Goal: Information Seeking & Learning: Learn about a topic

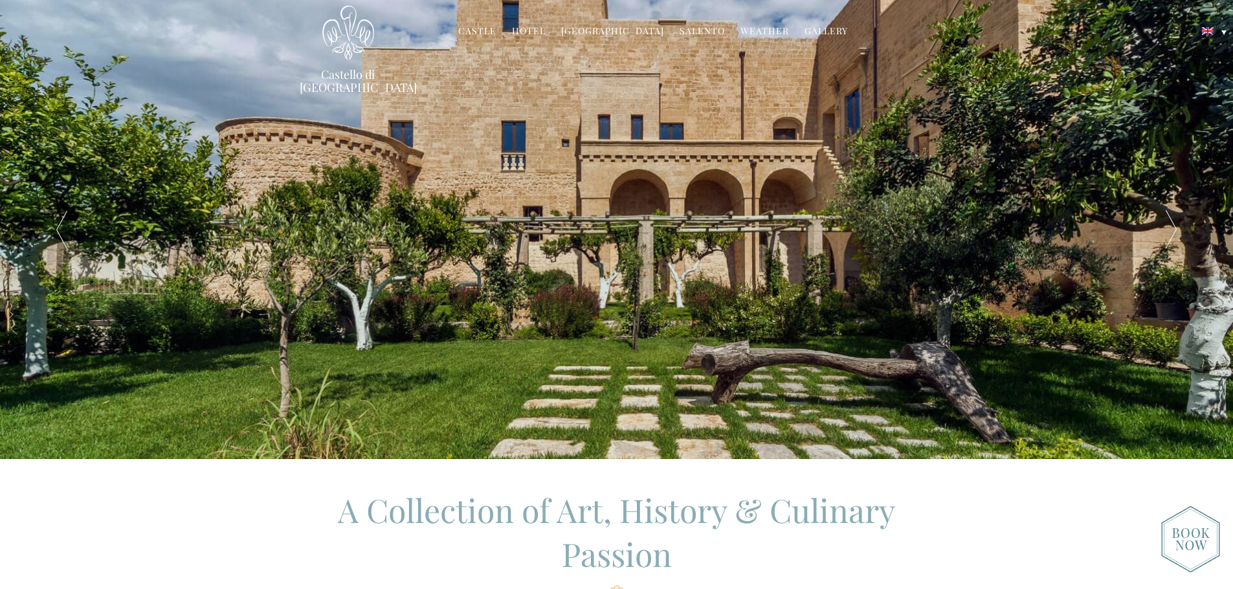
click at [815, 30] on link "Gallery" at bounding box center [825, 32] width 43 height 15
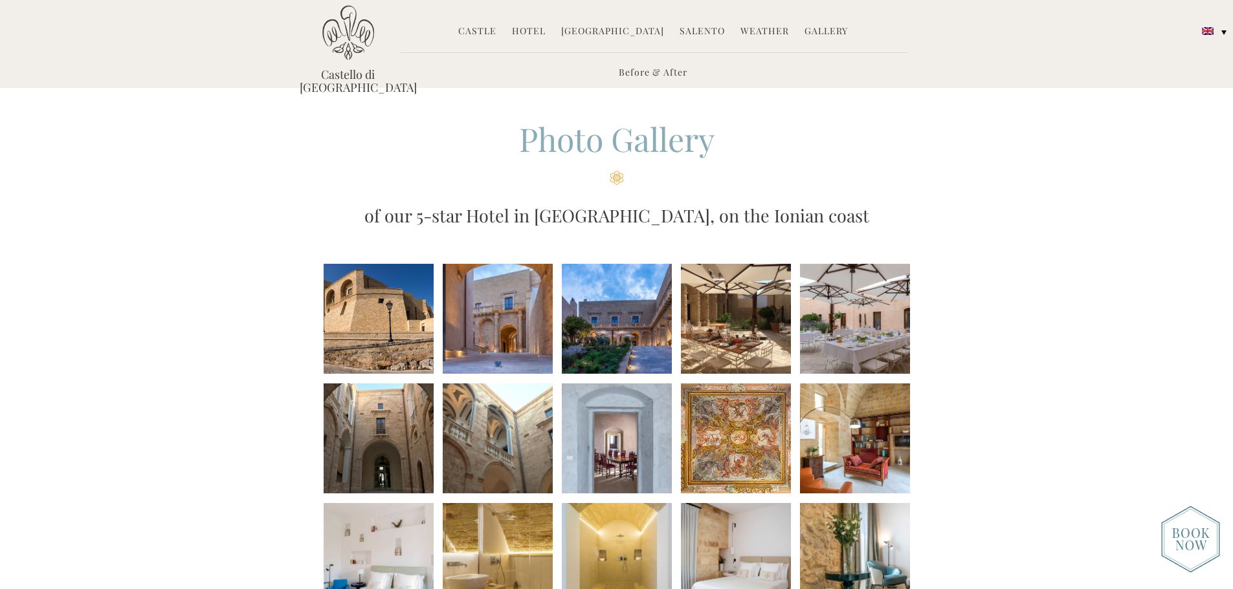
click at [377, 314] on li at bounding box center [379, 319] width 110 height 110
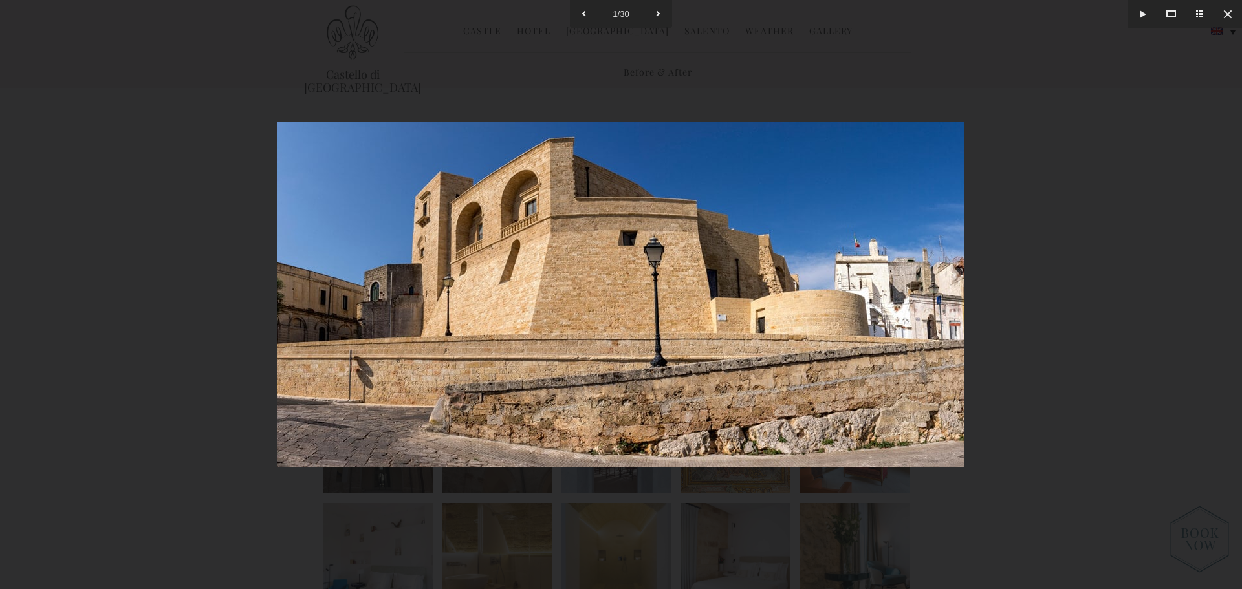
click at [514, 298] on img at bounding box center [621, 295] width 688 height 346
click at [732, 294] on img at bounding box center [621, 295] width 688 height 346
click at [661, 10] on button at bounding box center [658, 14] width 28 height 28
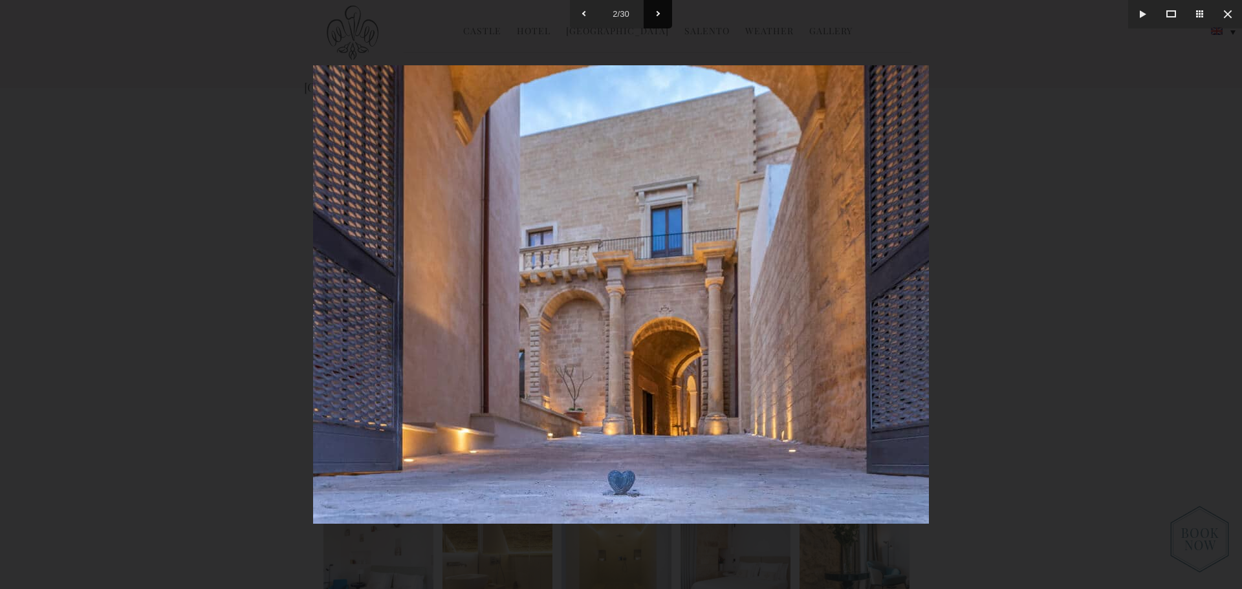
click at [661, 10] on button at bounding box center [658, 14] width 28 height 28
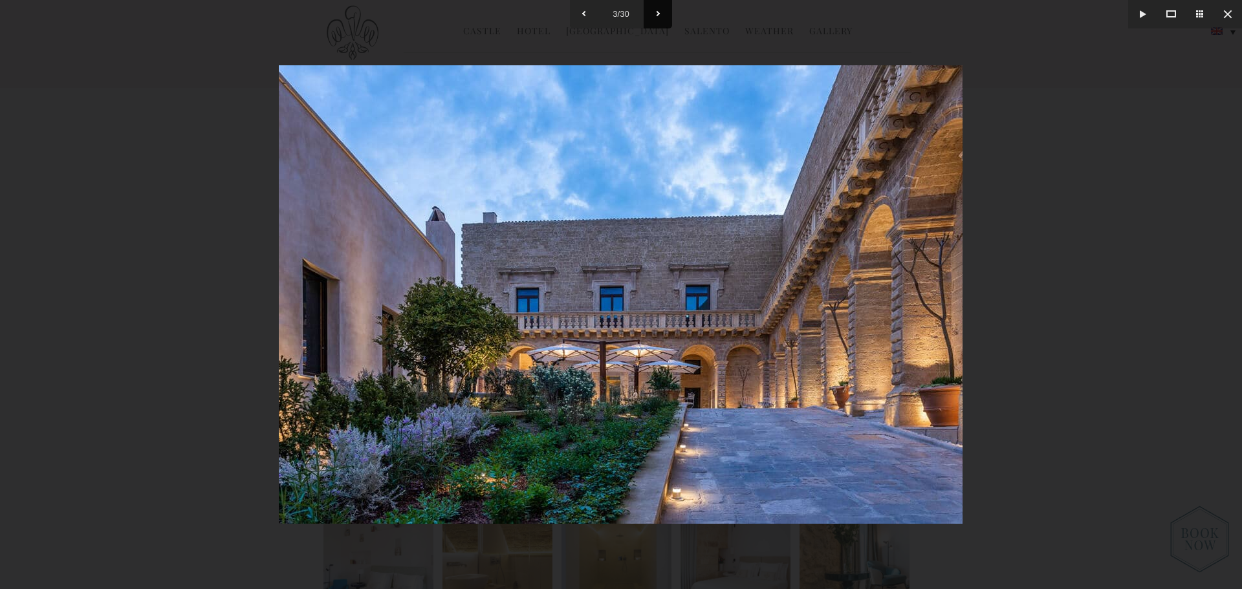
click at [661, 10] on button at bounding box center [658, 14] width 28 height 28
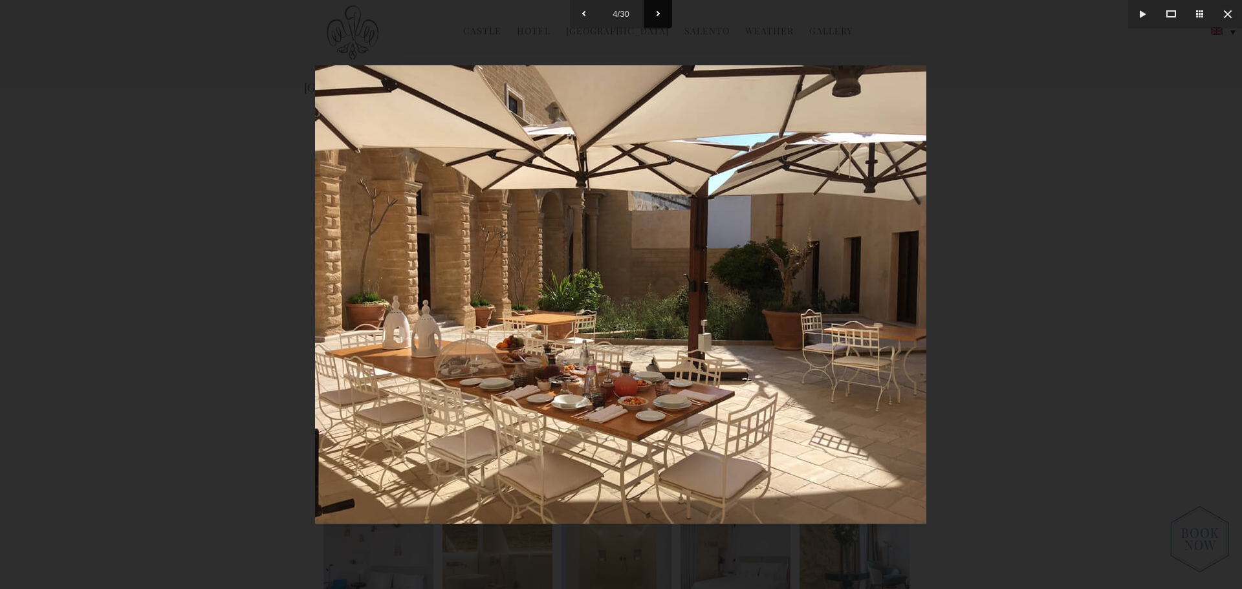
click at [661, 10] on button at bounding box center [658, 14] width 28 height 28
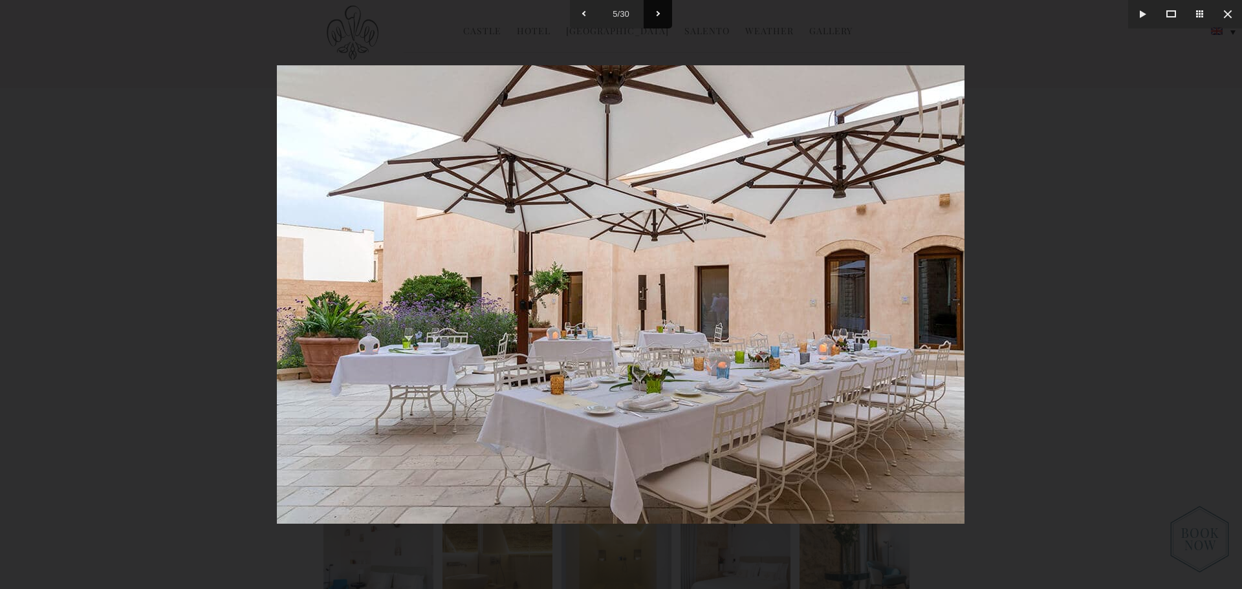
click at [661, 10] on button at bounding box center [658, 14] width 28 height 28
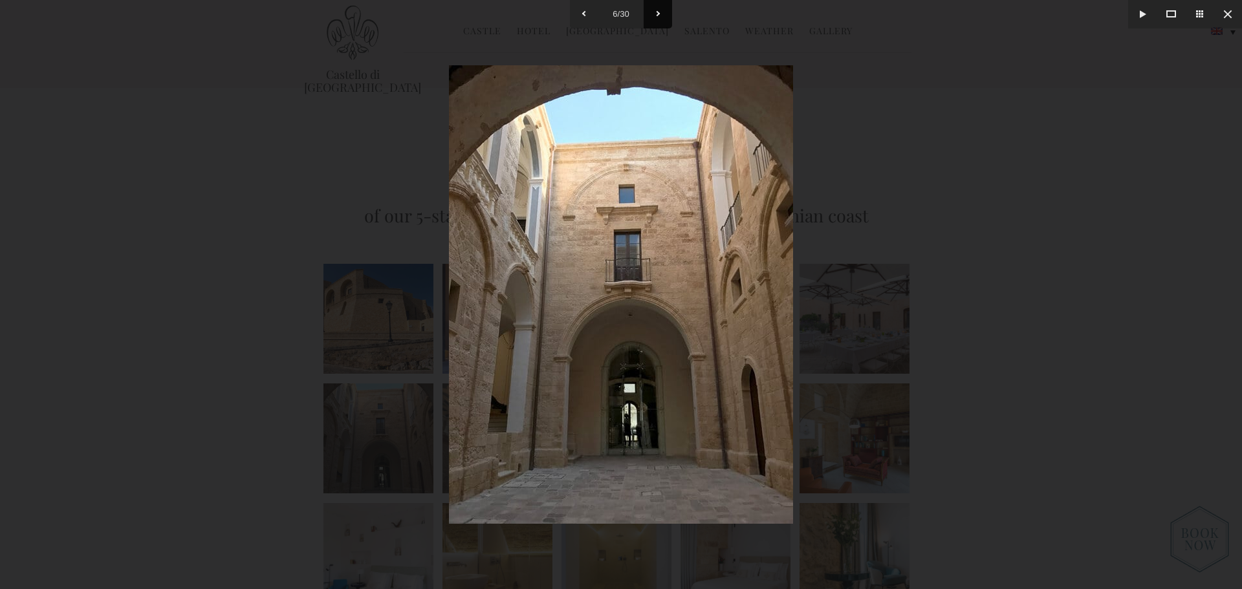
click at [661, 10] on button at bounding box center [658, 14] width 28 height 28
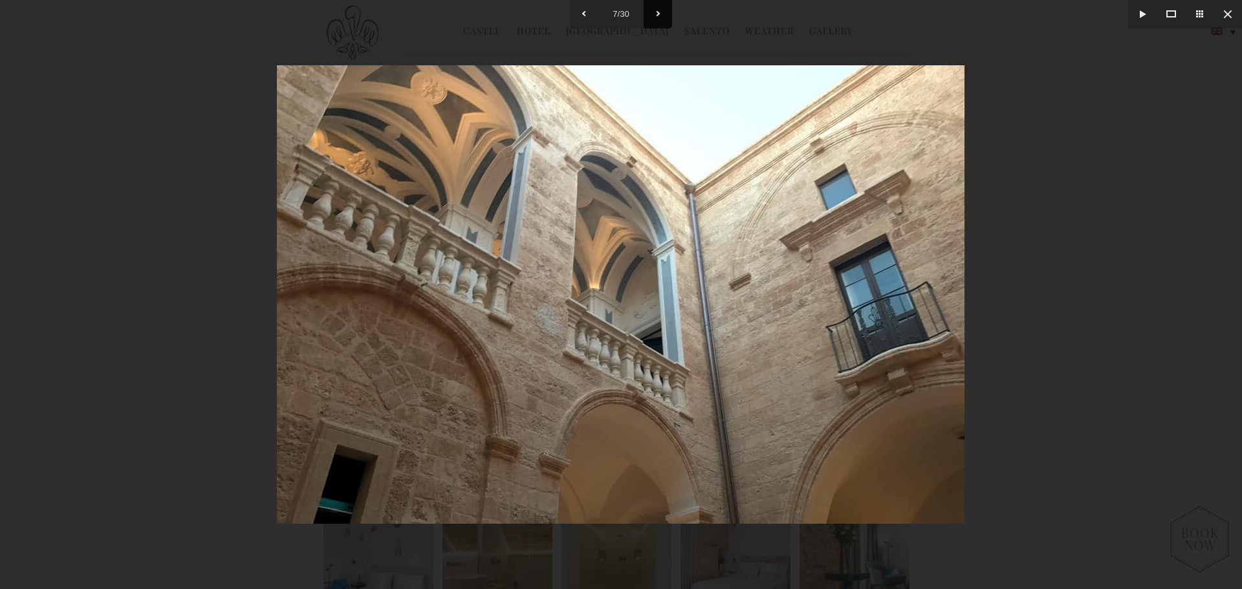
click at [661, 10] on button at bounding box center [658, 14] width 28 height 28
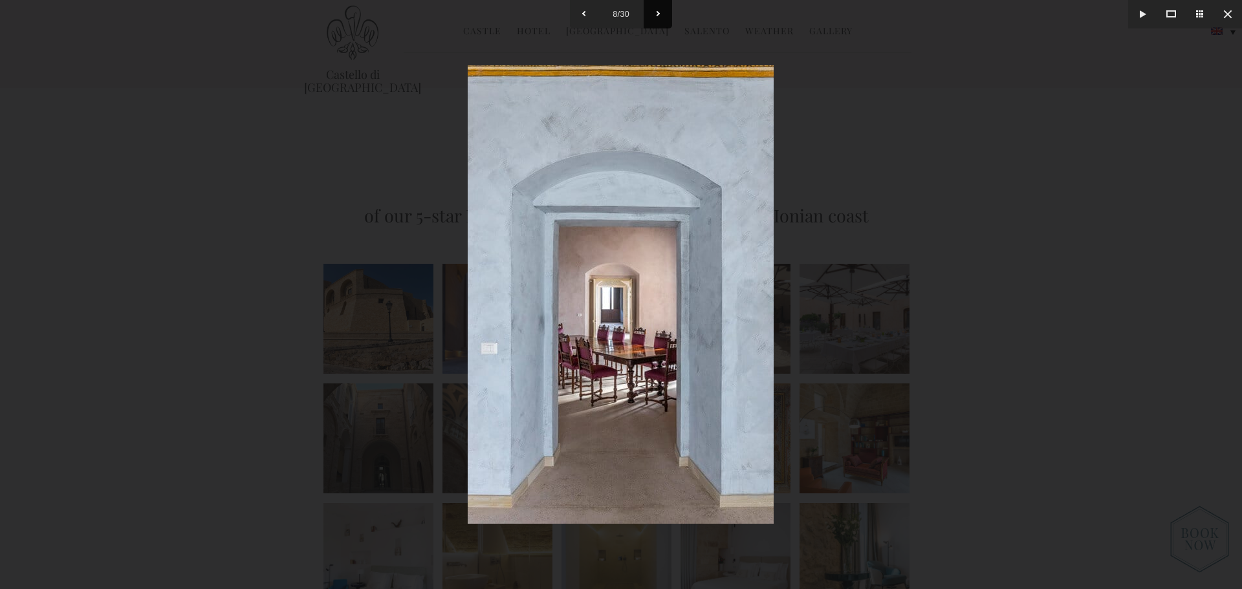
click at [661, 10] on button at bounding box center [658, 14] width 28 height 28
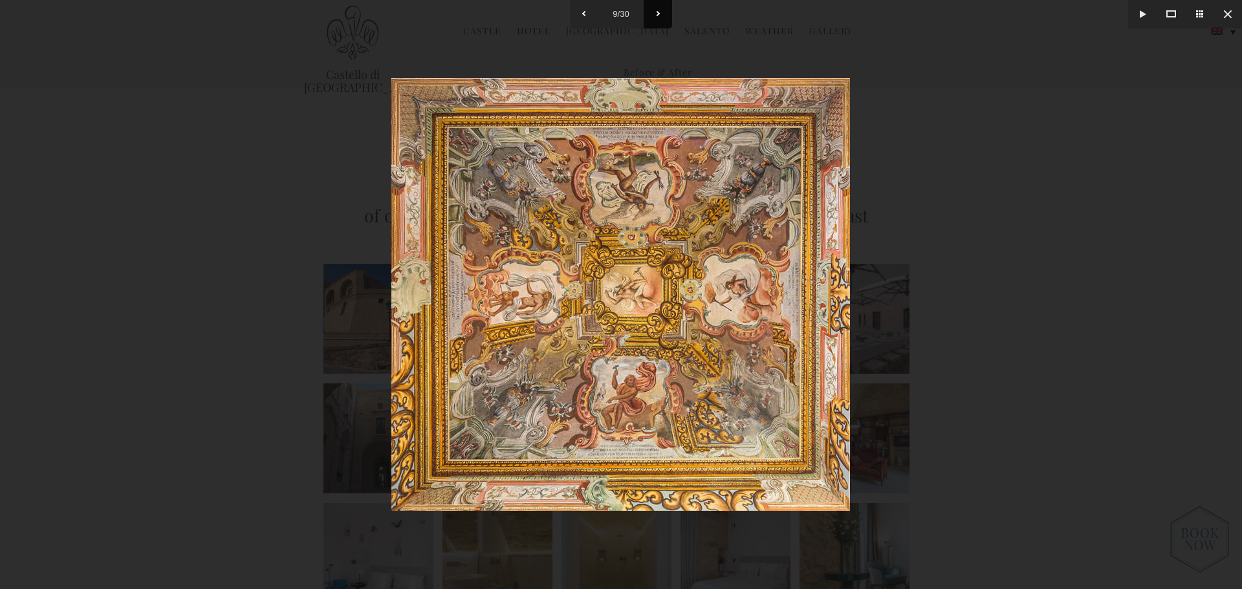
click at [661, 11] on button at bounding box center [658, 14] width 28 height 28
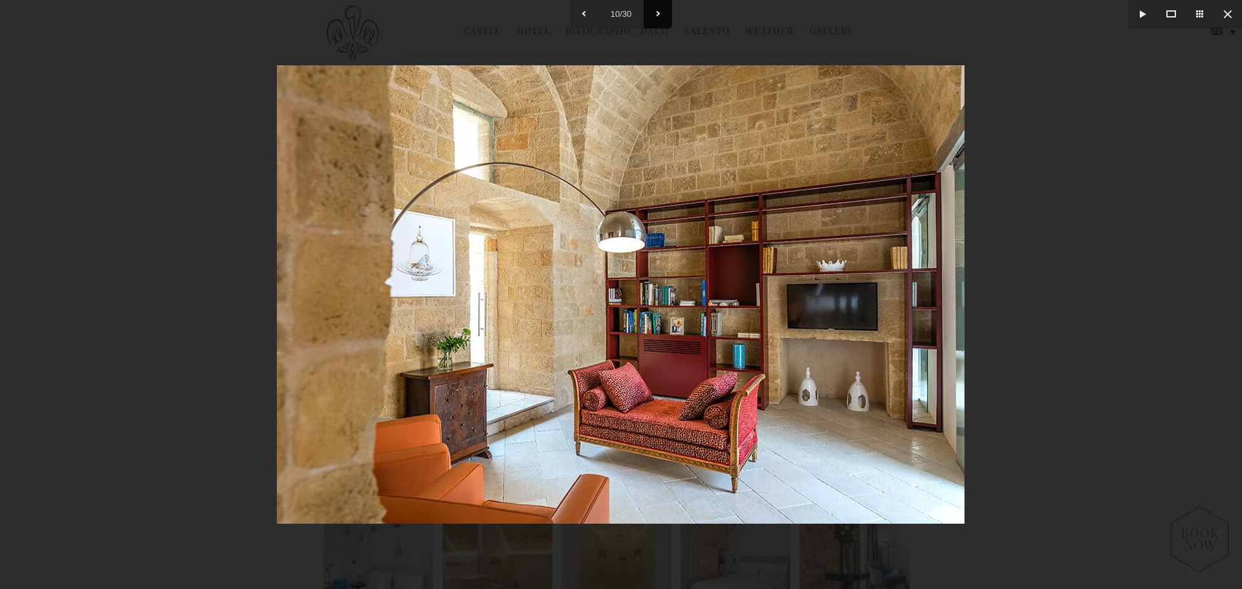
click at [661, 11] on button at bounding box center [658, 14] width 28 height 28
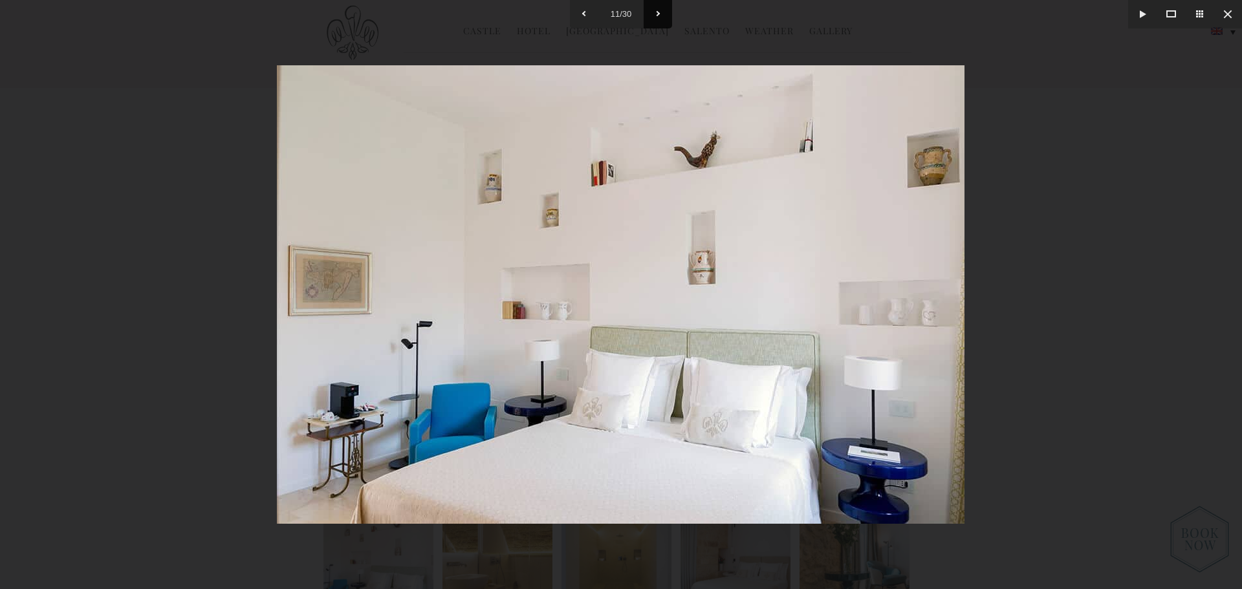
click at [661, 11] on button at bounding box center [658, 14] width 28 height 28
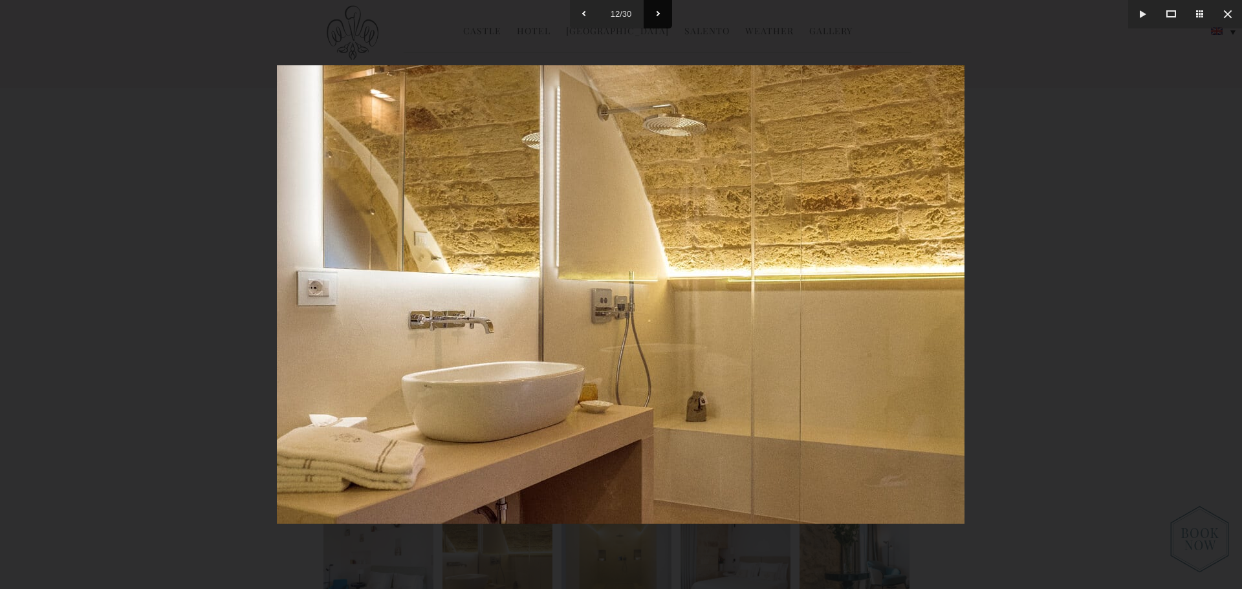
click at [661, 12] on button at bounding box center [658, 14] width 28 height 28
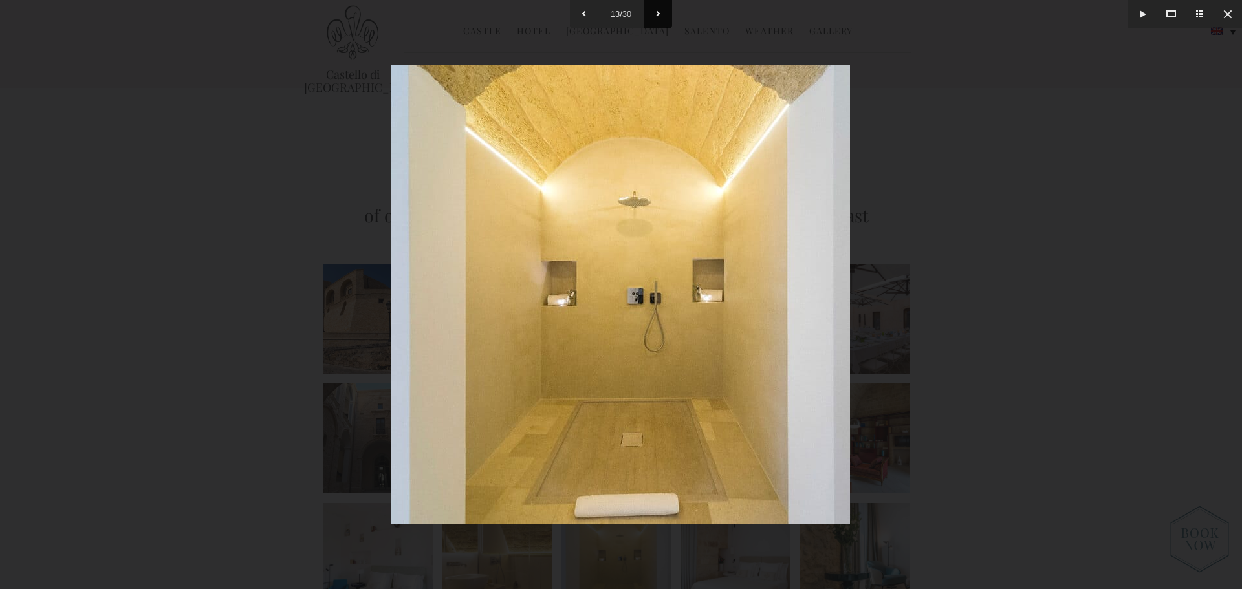
click at [661, 14] on button at bounding box center [658, 14] width 28 height 28
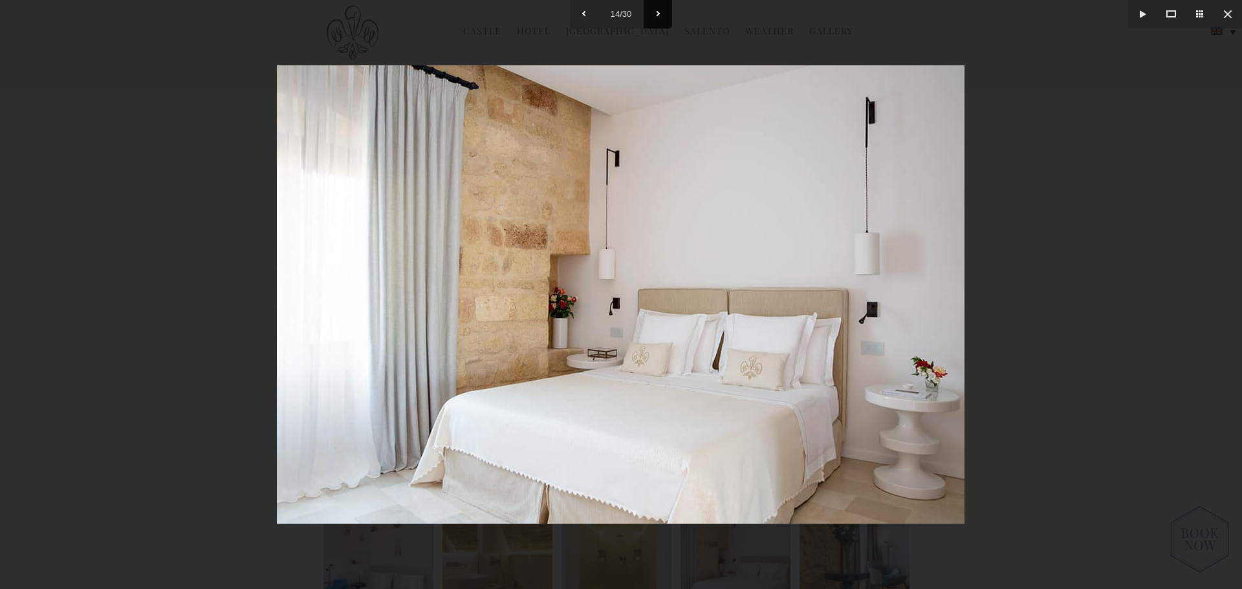
click at [661, 21] on button at bounding box center [658, 14] width 28 height 28
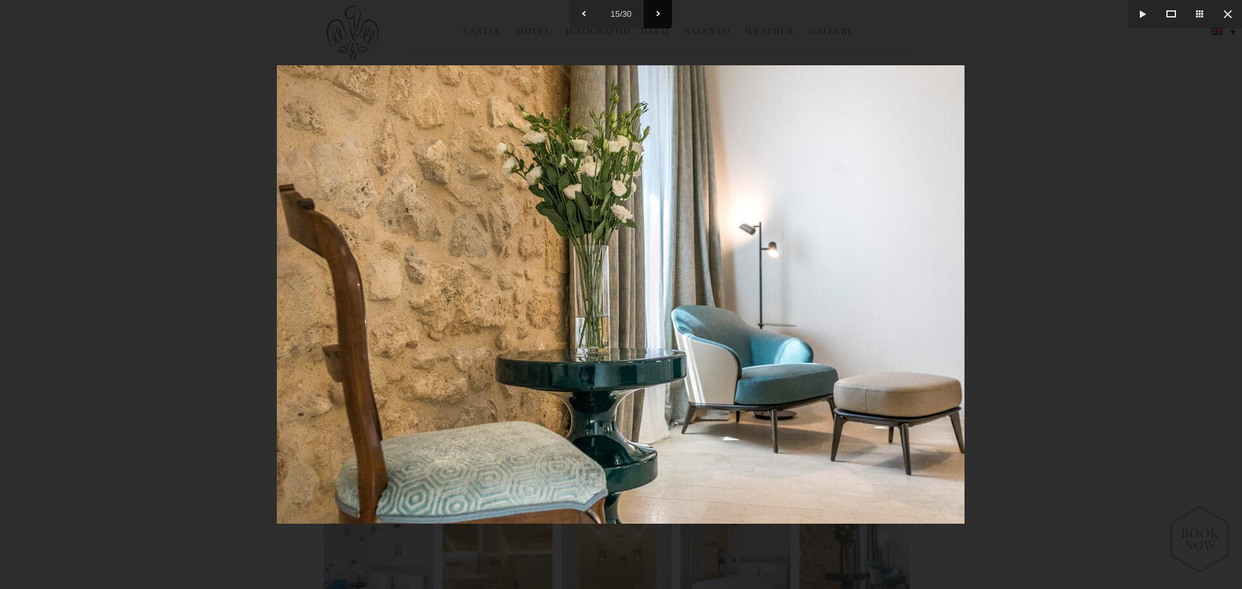
click at [661, 21] on button at bounding box center [658, 14] width 28 height 28
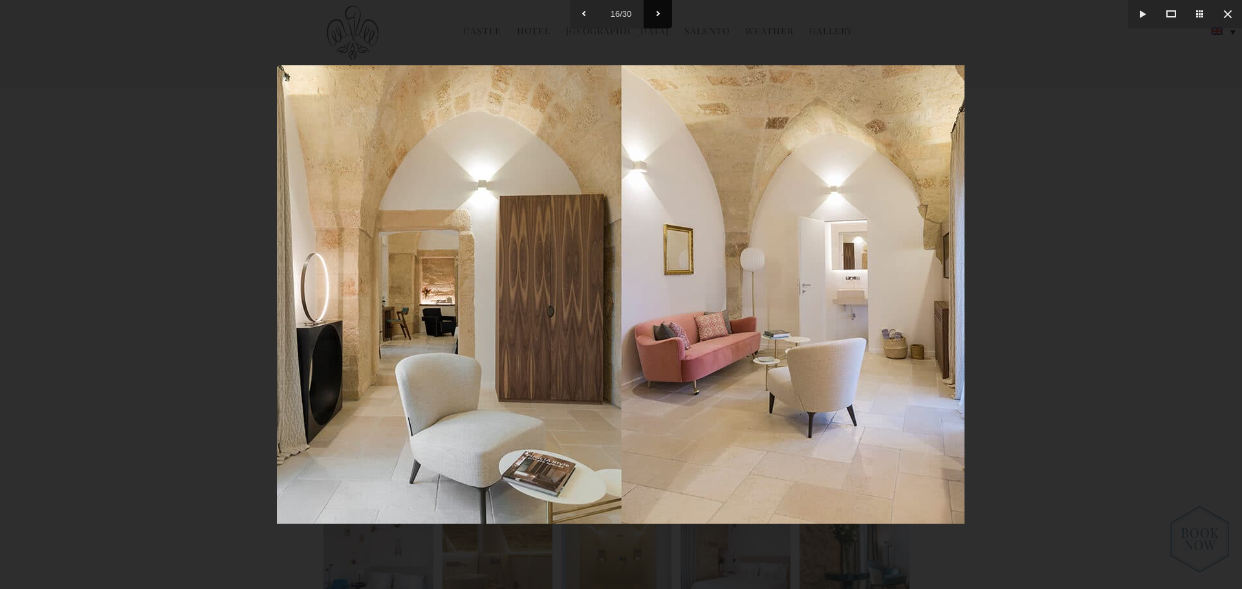
click at [661, 21] on button at bounding box center [658, 14] width 28 height 28
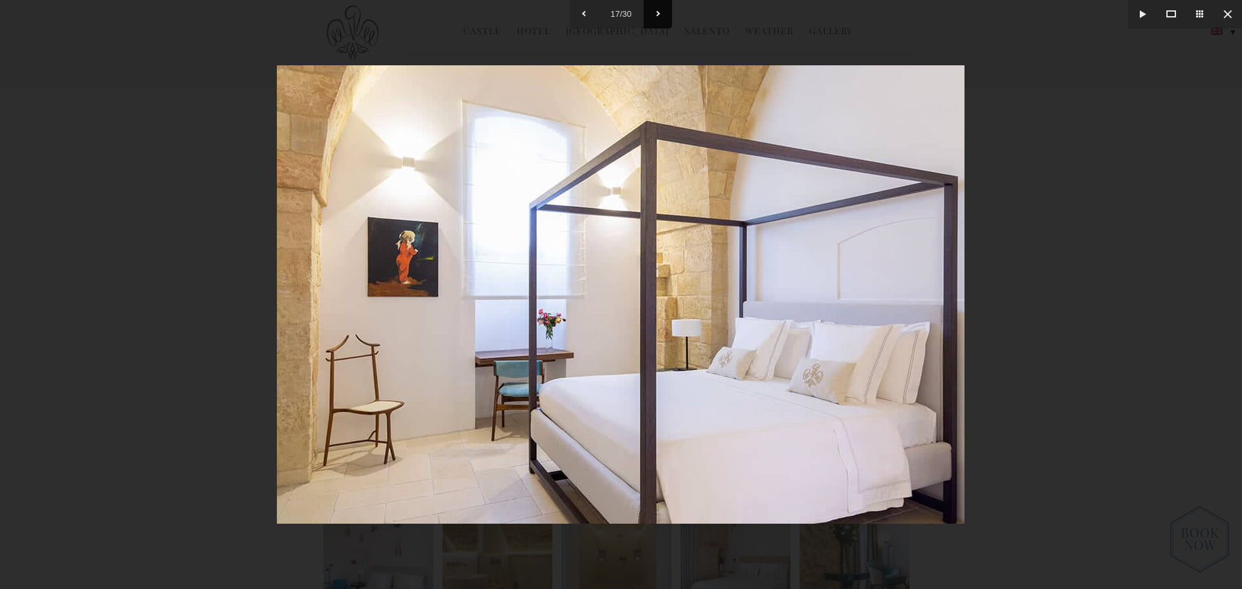
click at [661, 21] on button at bounding box center [658, 14] width 28 height 28
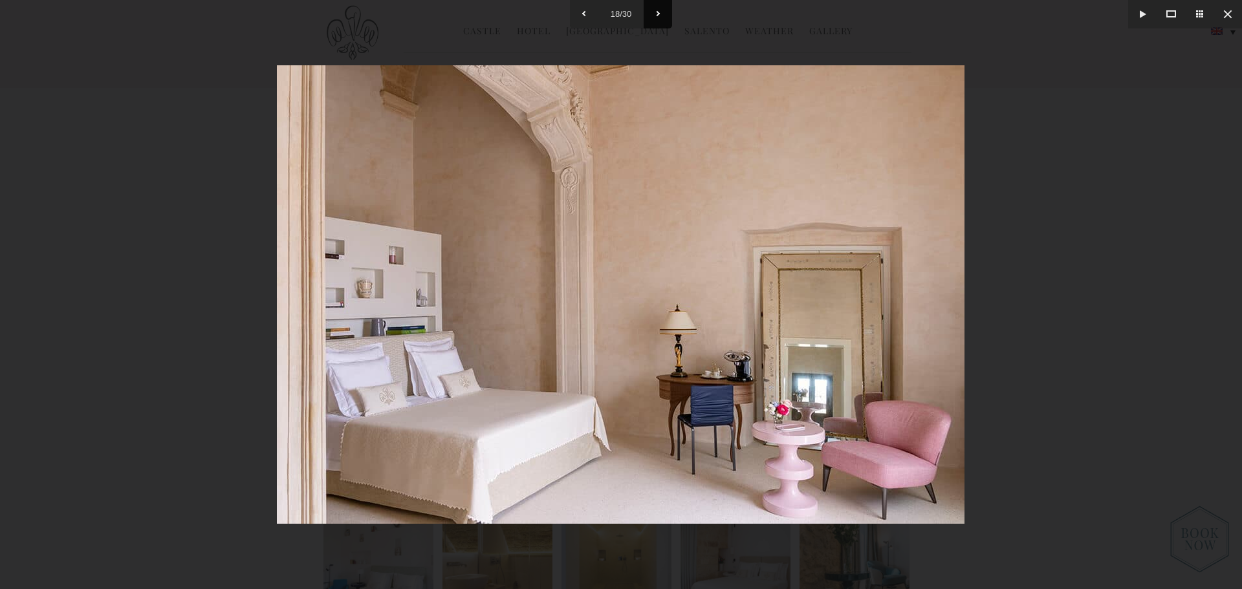
click at [661, 21] on button at bounding box center [658, 14] width 28 height 28
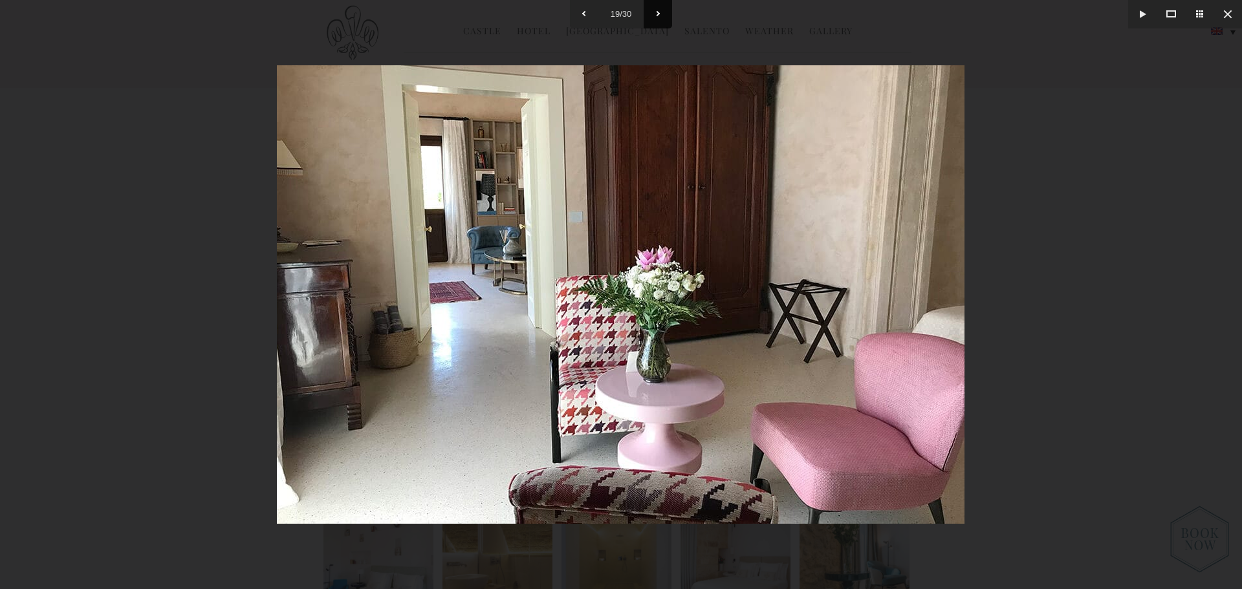
click at [659, 22] on button at bounding box center [658, 14] width 28 height 28
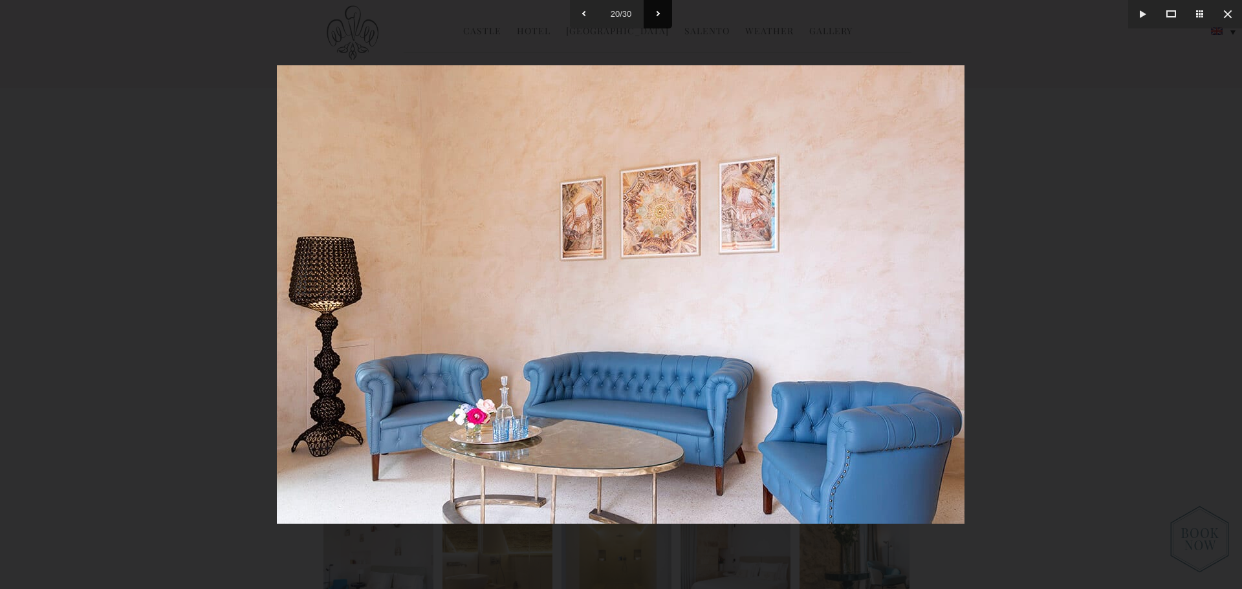
click at [659, 22] on button at bounding box center [658, 14] width 28 height 28
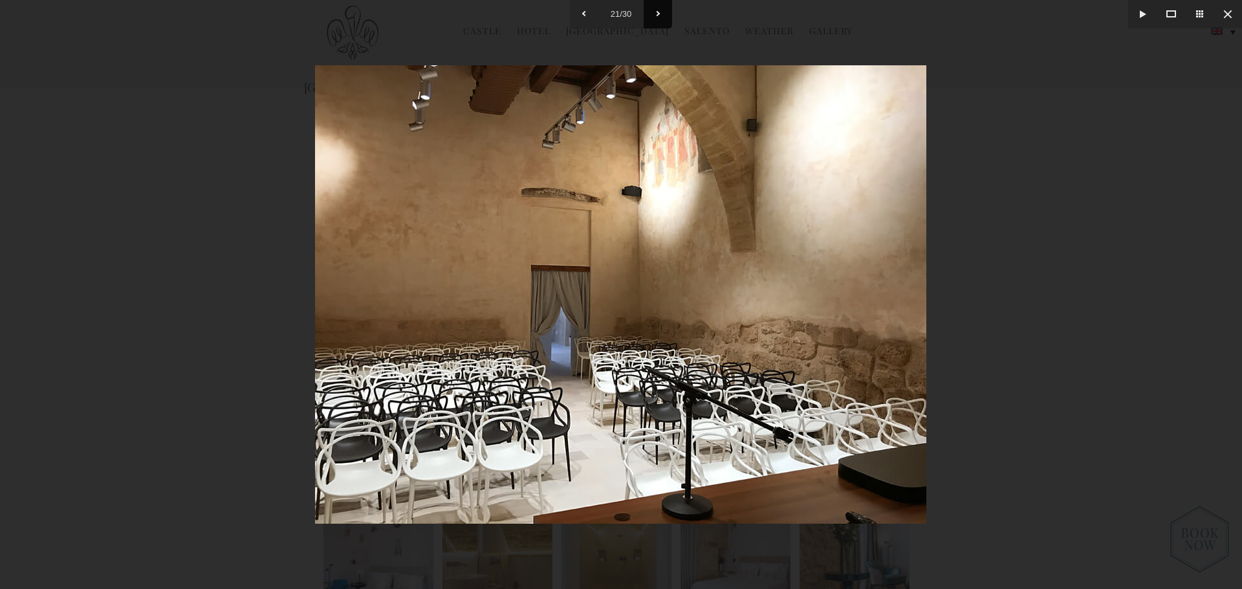
click at [659, 22] on button at bounding box center [658, 14] width 28 height 28
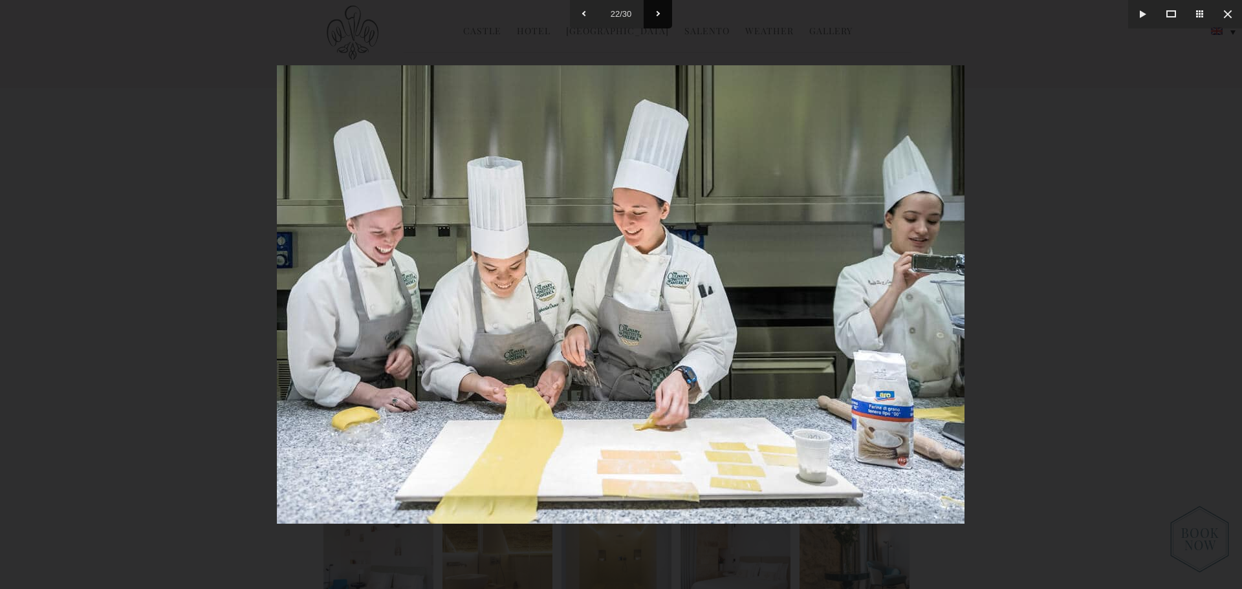
click at [659, 22] on button at bounding box center [658, 14] width 28 height 28
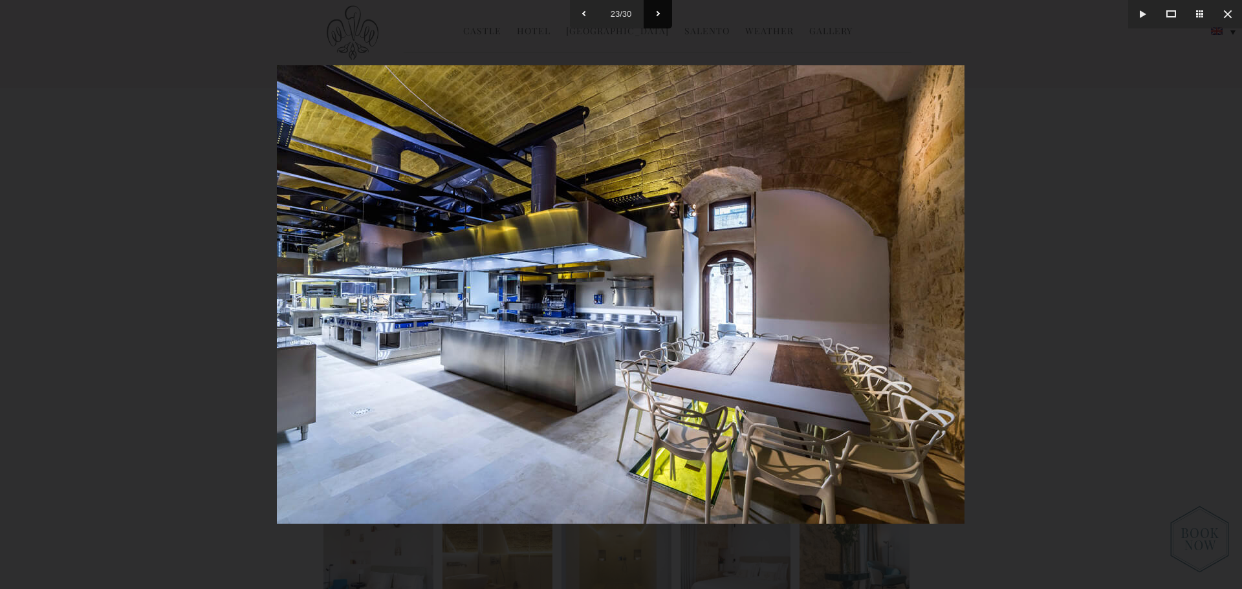
click at [659, 22] on button at bounding box center [658, 14] width 28 height 28
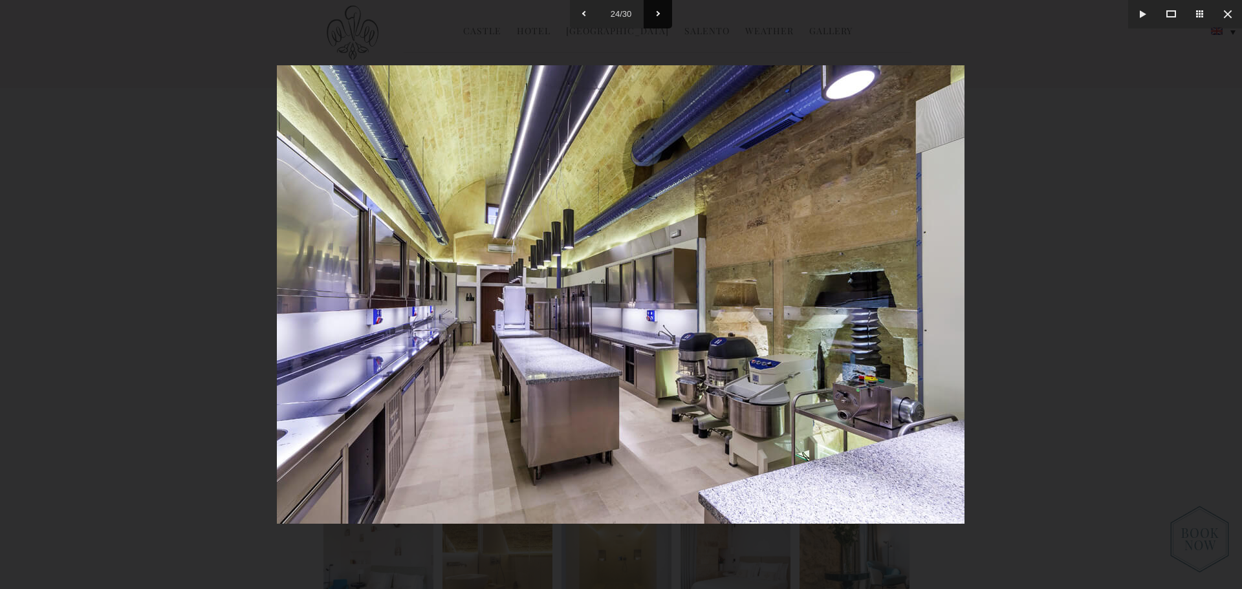
click at [659, 22] on button at bounding box center [658, 14] width 28 height 28
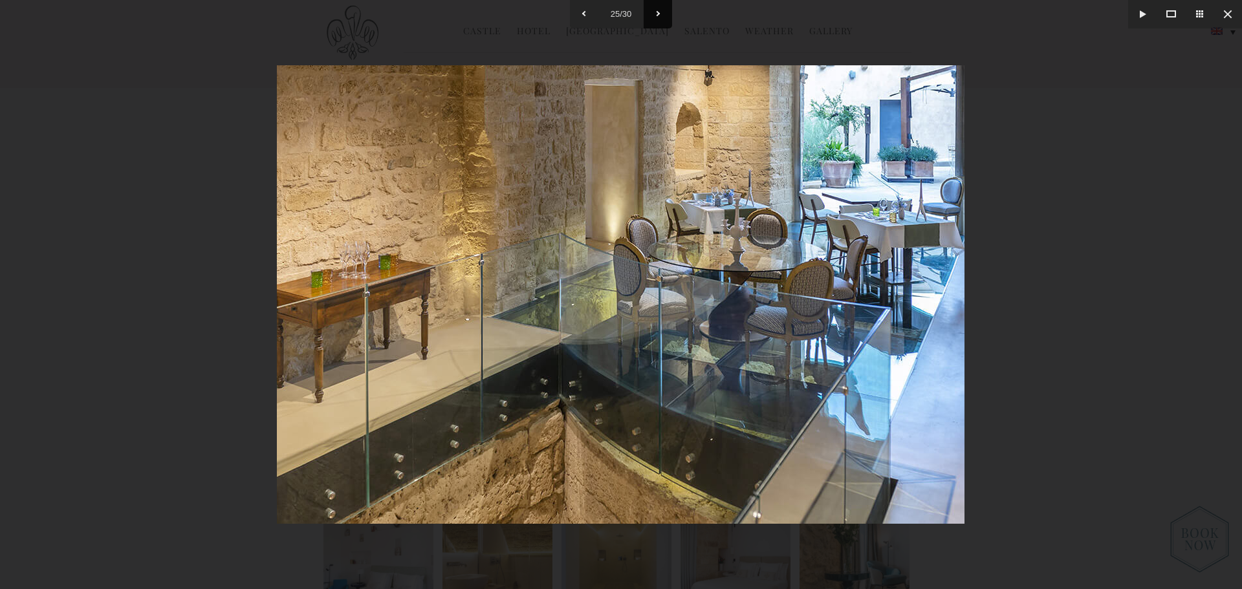
click at [659, 22] on button at bounding box center [658, 14] width 28 height 28
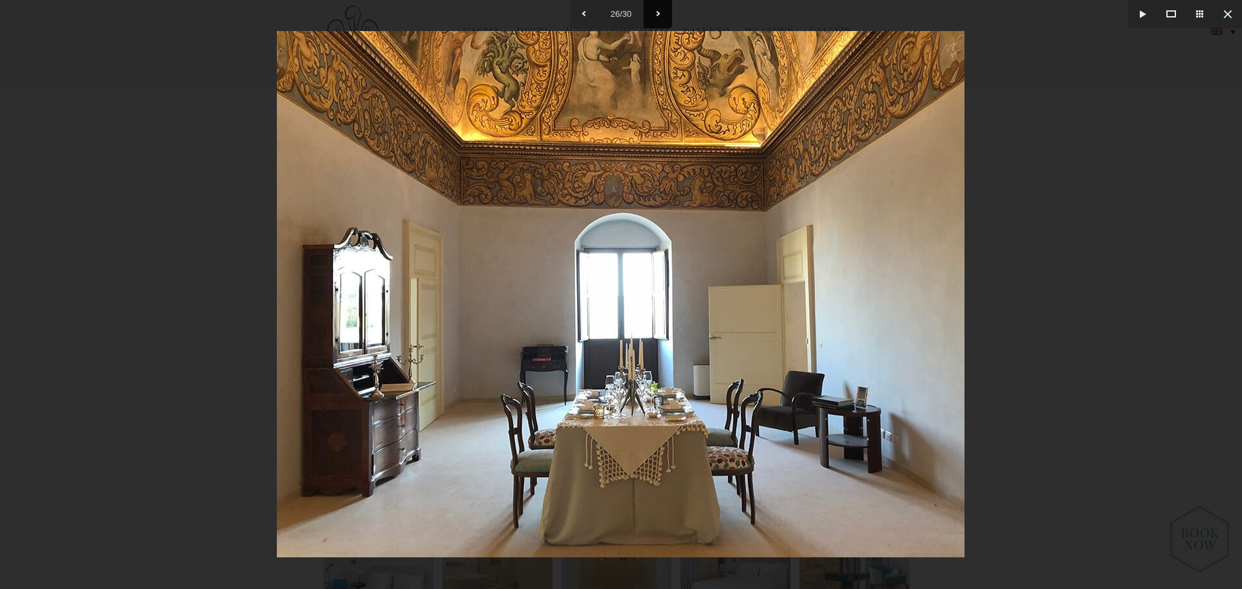
click at [659, 22] on button at bounding box center [658, 14] width 28 height 28
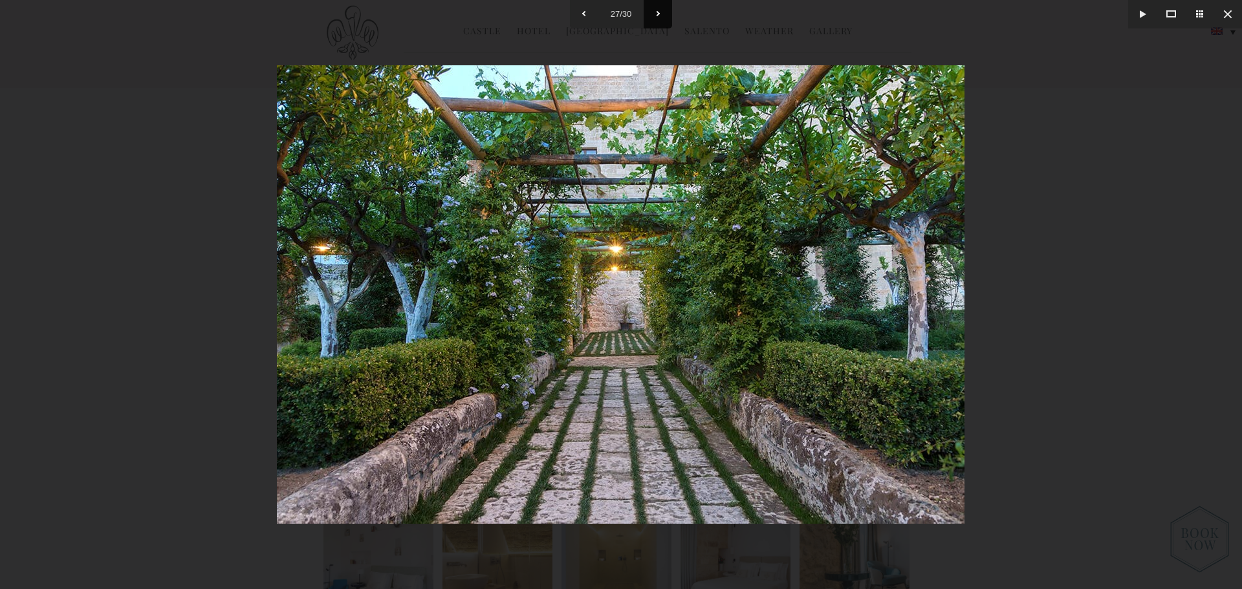
click at [659, 22] on button at bounding box center [658, 14] width 28 height 28
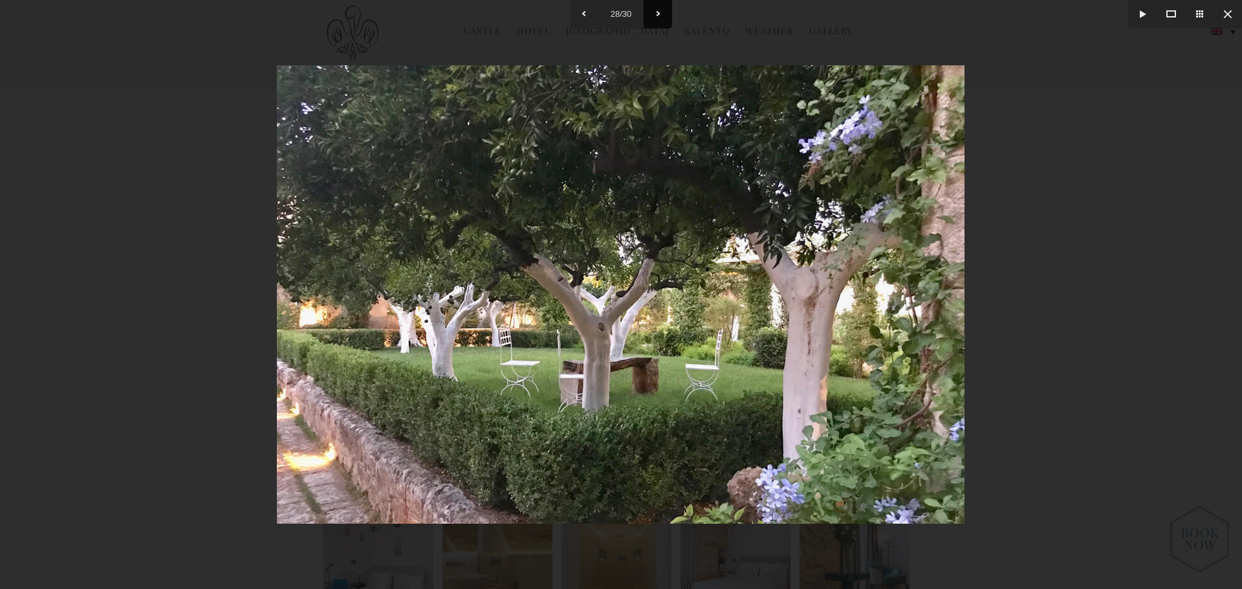
click at [659, 22] on button at bounding box center [658, 14] width 28 height 28
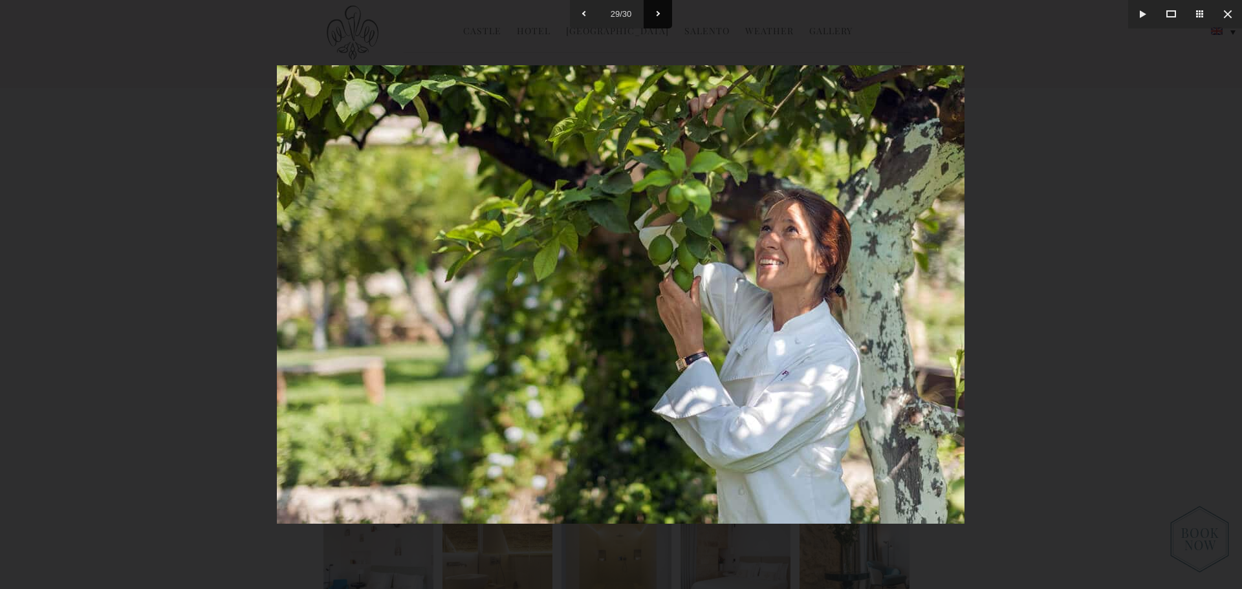
click at [659, 22] on button at bounding box center [658, 14] width 28 height 28
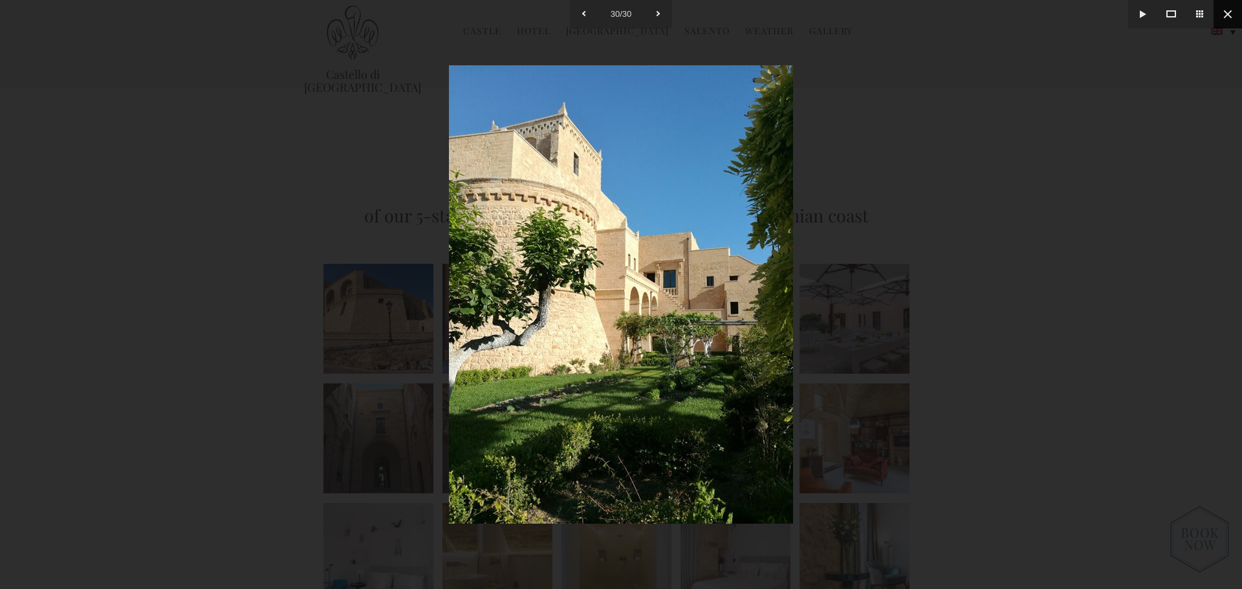
click at [1231, 9] on button at bounding box center [1228, 14] width 28 height 28
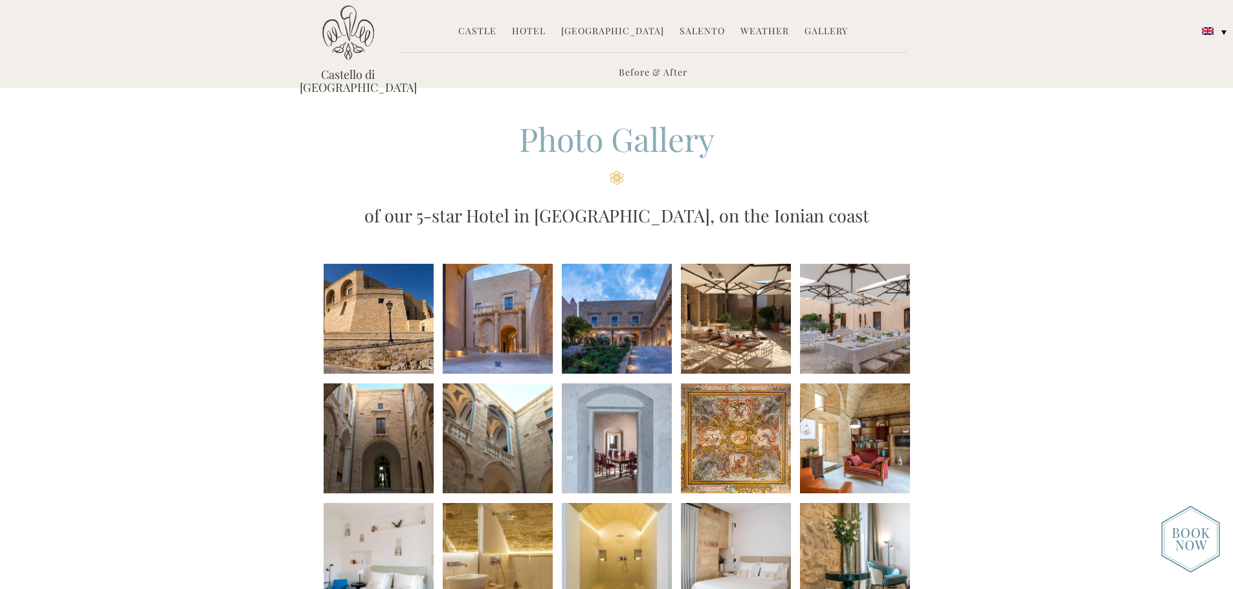
click at [535, 30] on link "Hotel" at bounding box center [529, 32] width 34 height 15
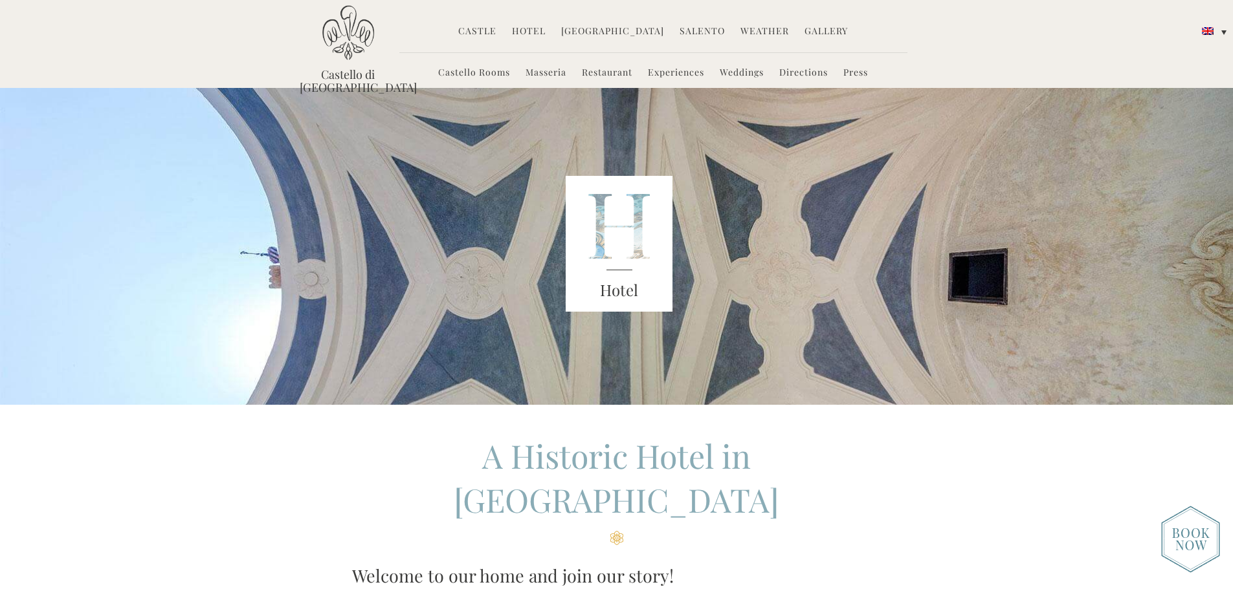
click at [615, 74] on link "Restaurant" at bounding box center [607, 73] width 50 height 15
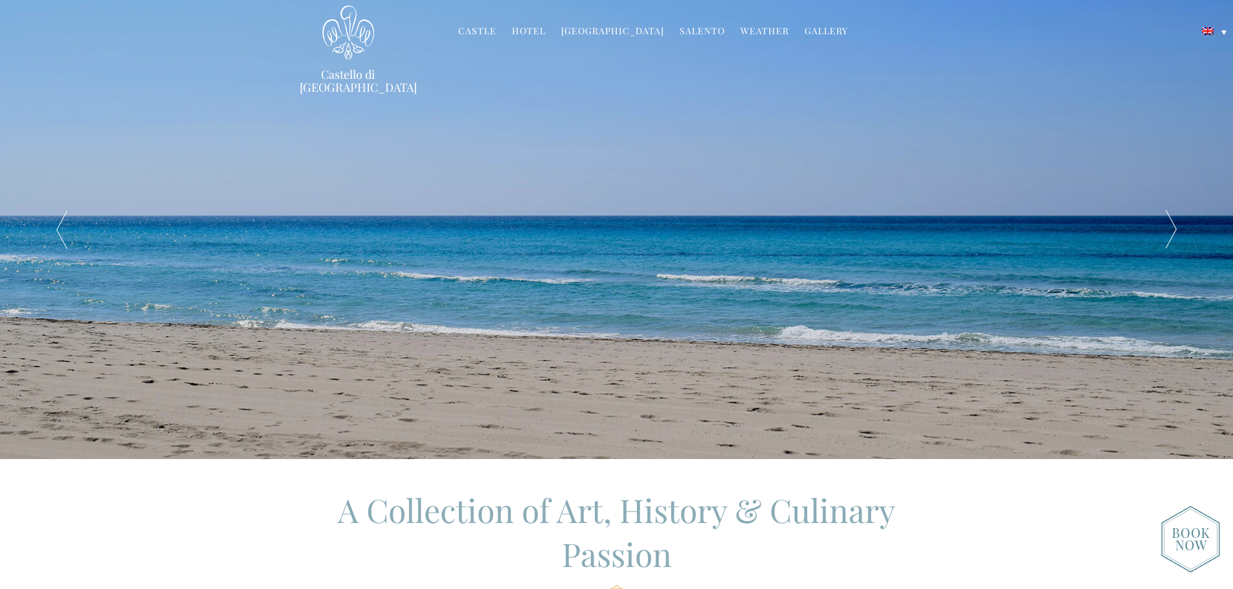
click at [1192, 538] on img at bounding box center [1190, 539] width 59 height 67
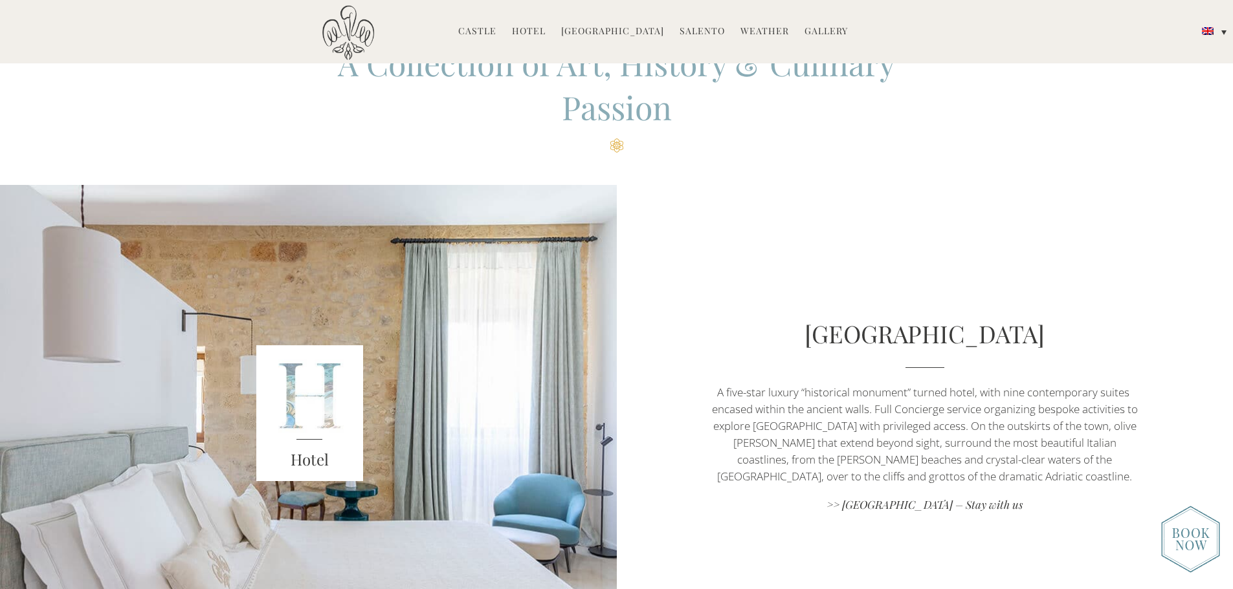
scroll to position [476, 0]
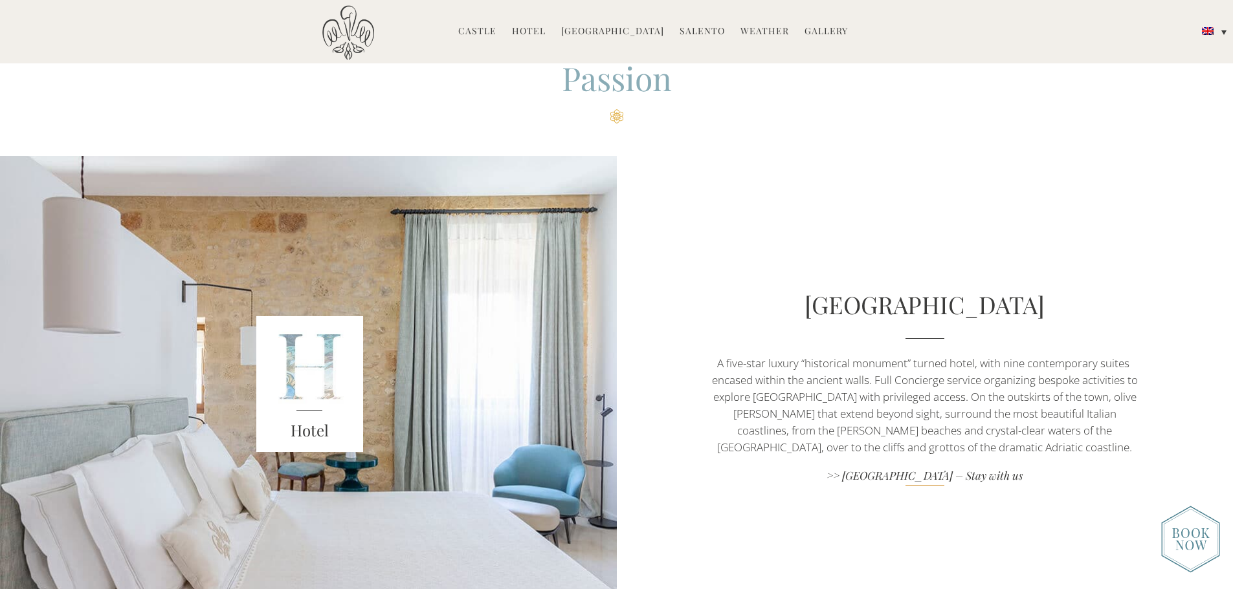
click at [994, 478] on link ">> Castello di Ugento – Stay with us" at bounding box center [924, 476] width 432 height 17
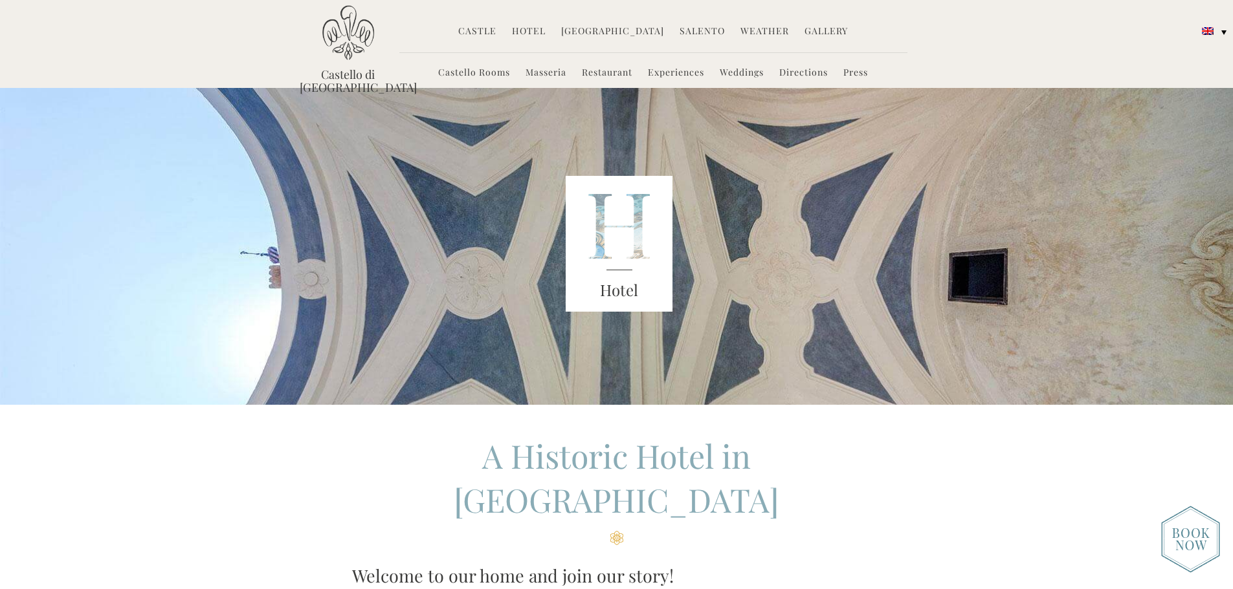
click at [619, 28] on link "[GEOGRAPHIC_DATA]" at bounding box center [612, 32] width 103 height 15
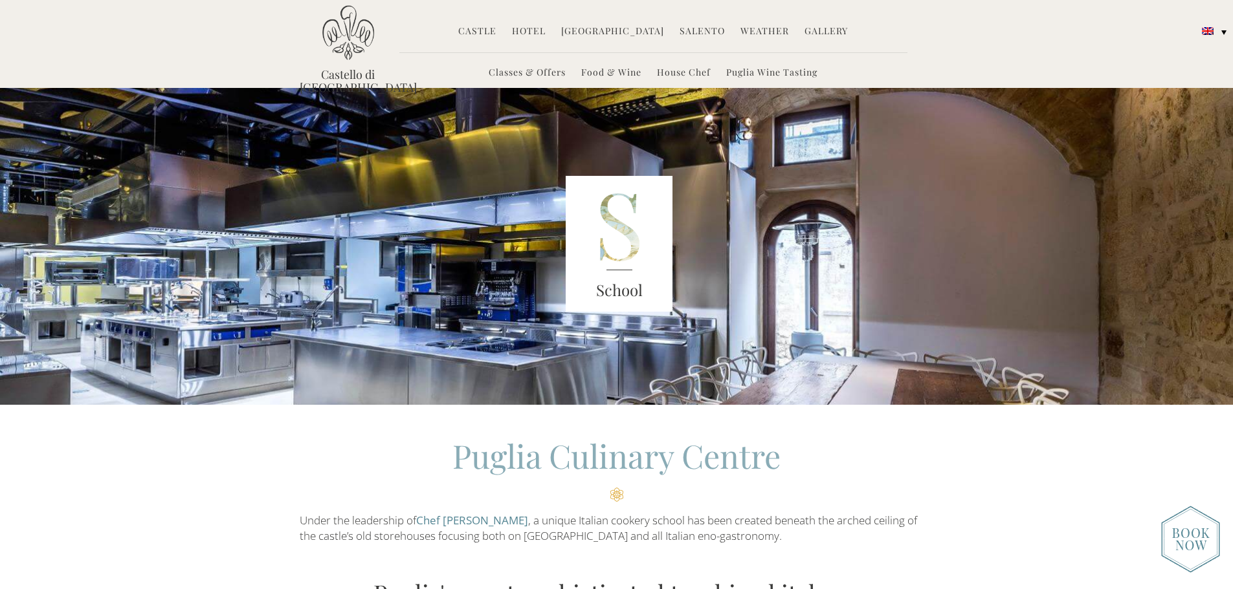
click at [1189, 535] on img at bounding box center [1190, 539] width 59 height 67
